Goal: Navigation & Orientation: Find specific page/section

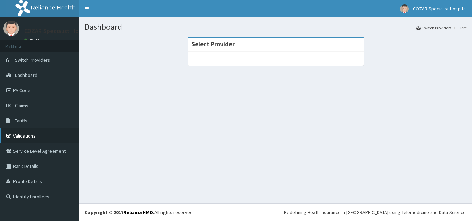
click at [21, 137] on link "Validations" at bounding box center [39, 135] width 79 height 15
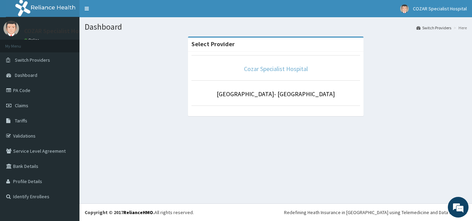
click at [283, 67] on link "Cozar Specialist Hospital" at bounding box center [276, 69] width 64 height 8
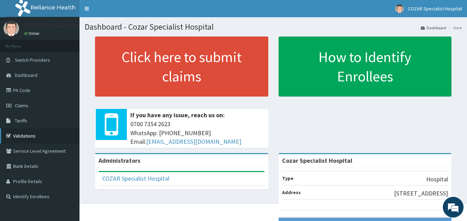
click at [23, 138] on link "Validations" at bounding box center [39, 135] width 79 height 15
